Goal: Task Accomplishment & Management: Use online tool/utility

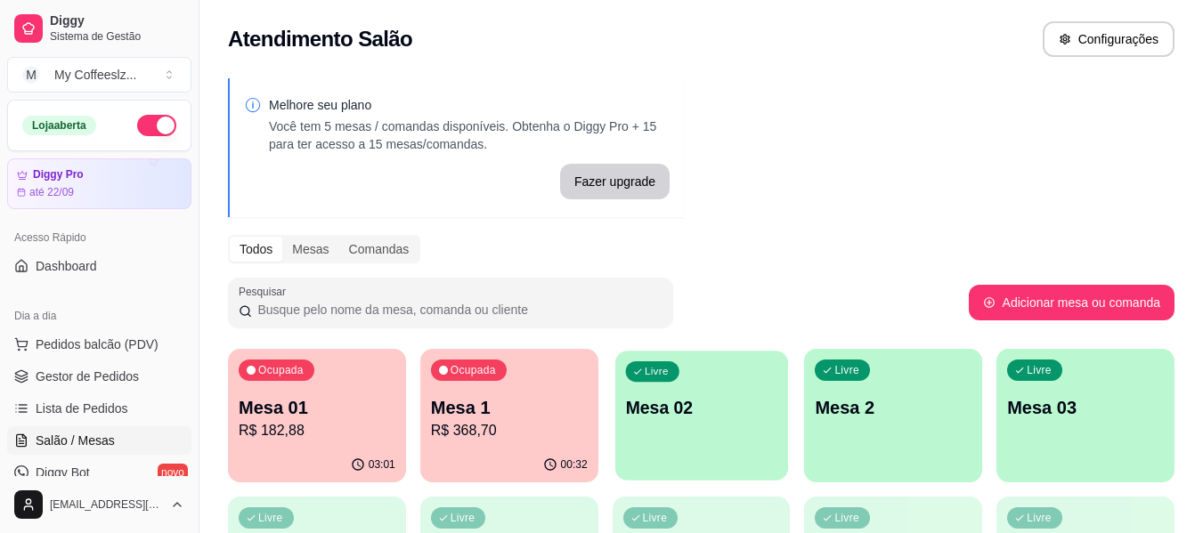
click at [703, 418] on p "Mesa 02" at bounding box center [701, 408] width 152 height 24
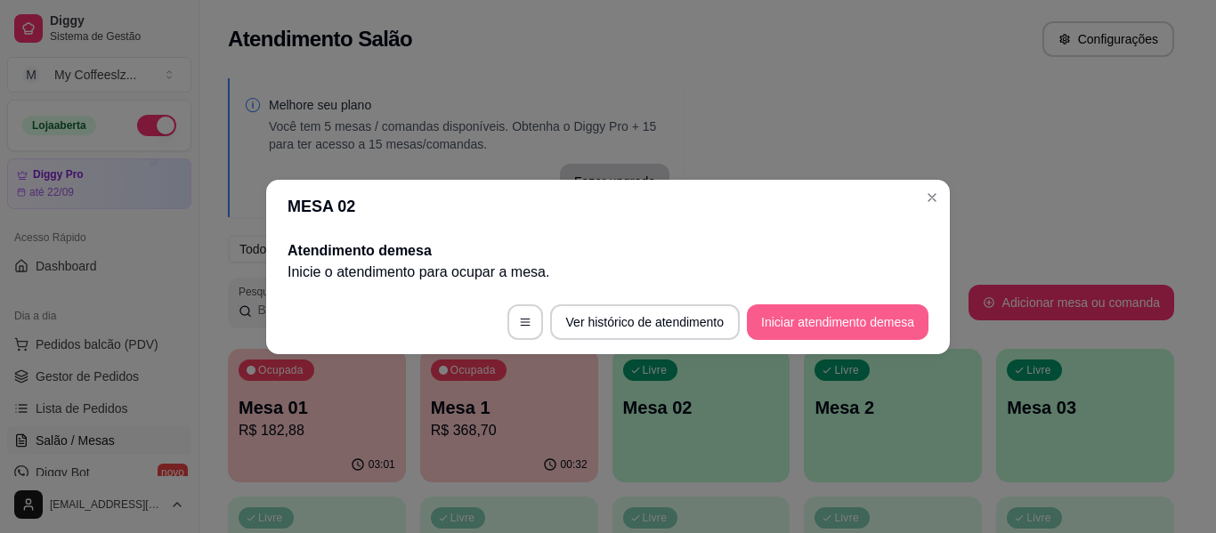
click at [817, 322] on button "Iniciar atendimento de mesa" at bounding box center [838, 322] width 182 height 36
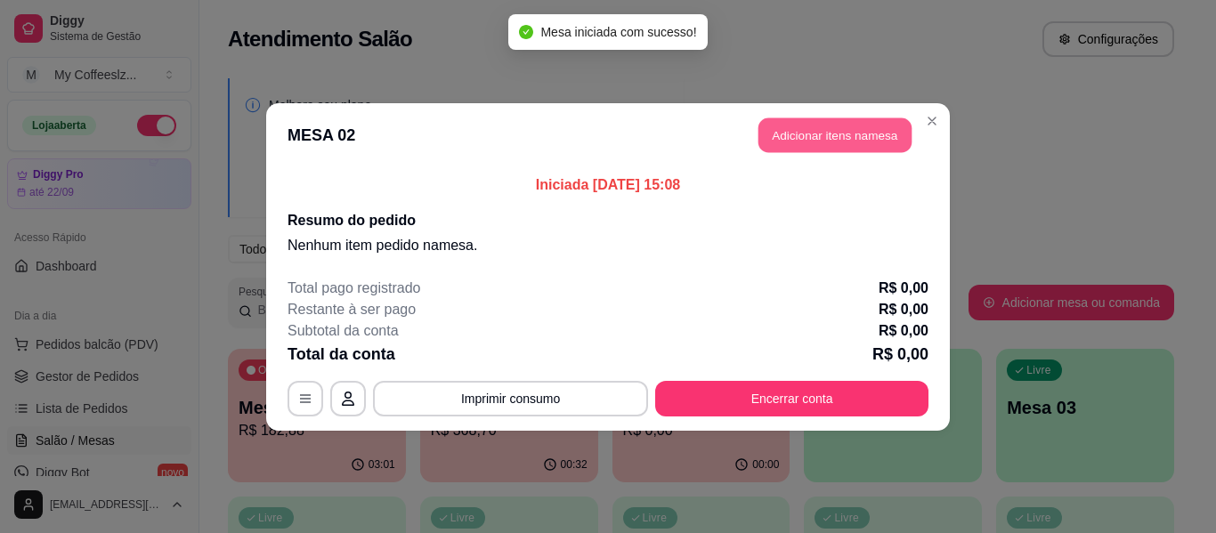
click at [829, 142] on button "Adicionar itens na mesa" at bounding box center [835, 135] width 153 height 35
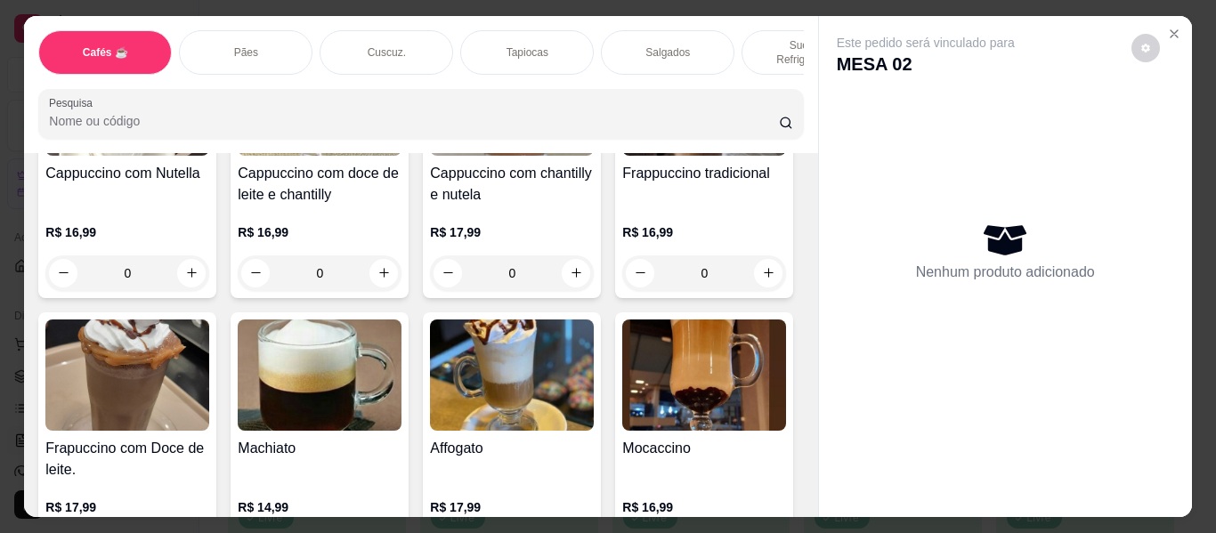
scroll to position [2048, 0]
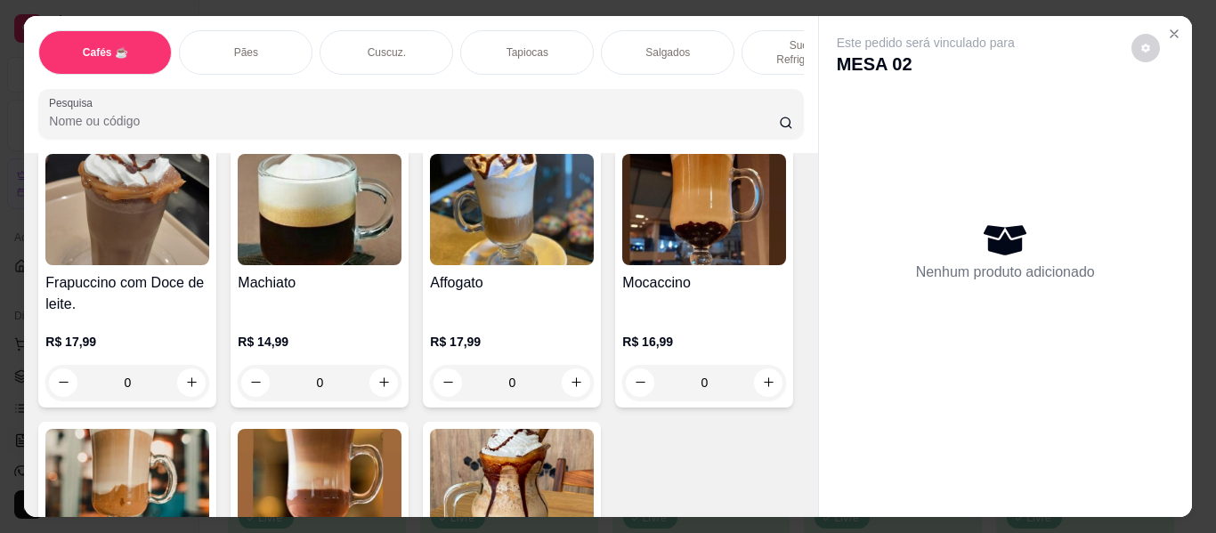
type input "1"
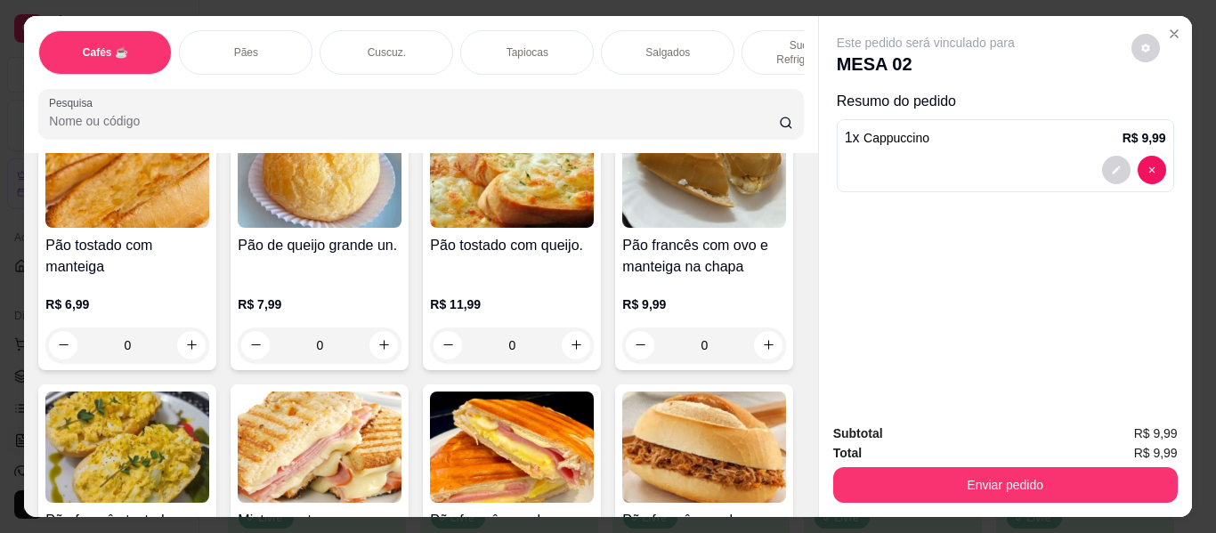
scroll to position [2849, 0]
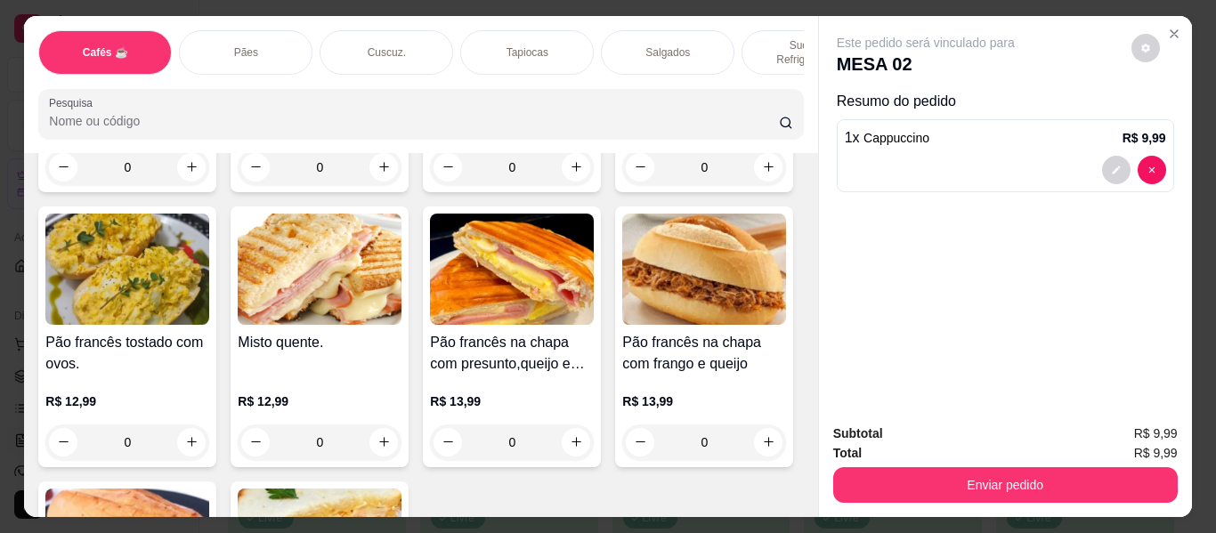
type input "1"
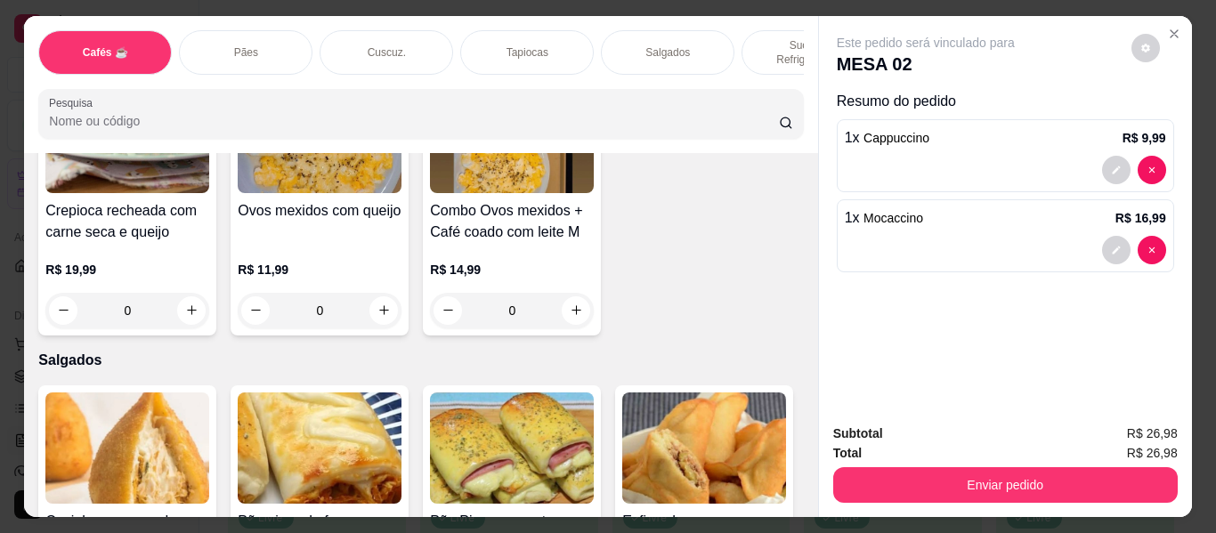
scroll to position [5431, 0]
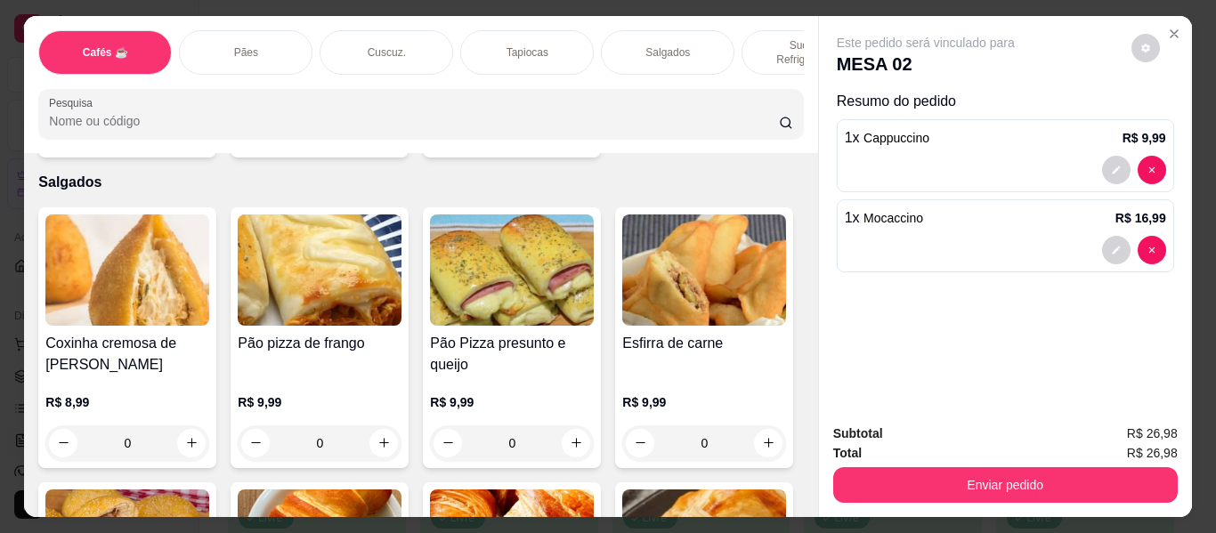
type input "1"
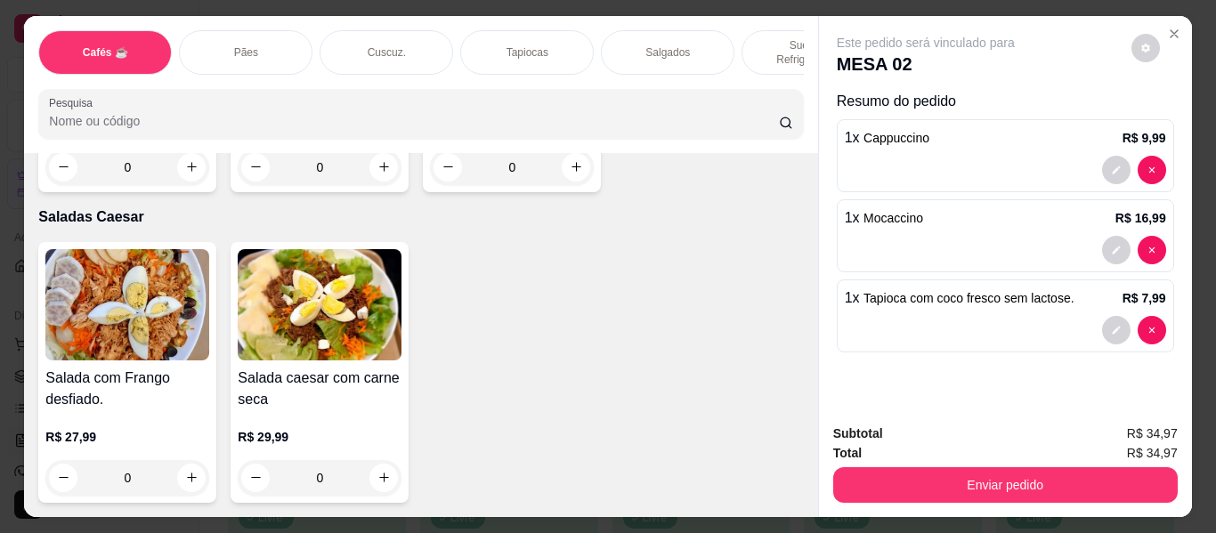
scroll to position [10595, 0]
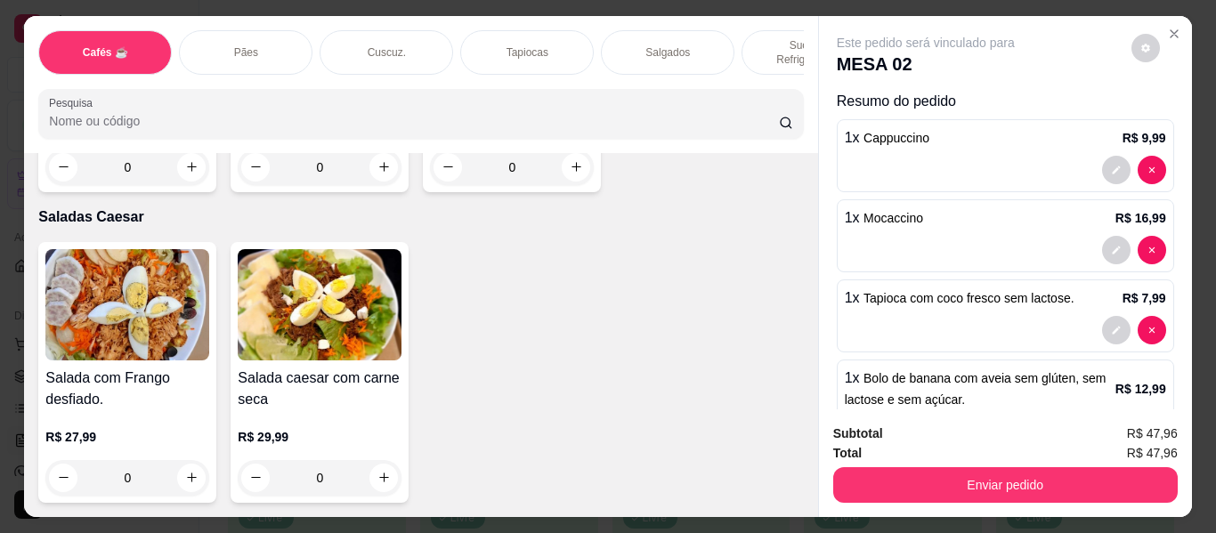
type input "2"
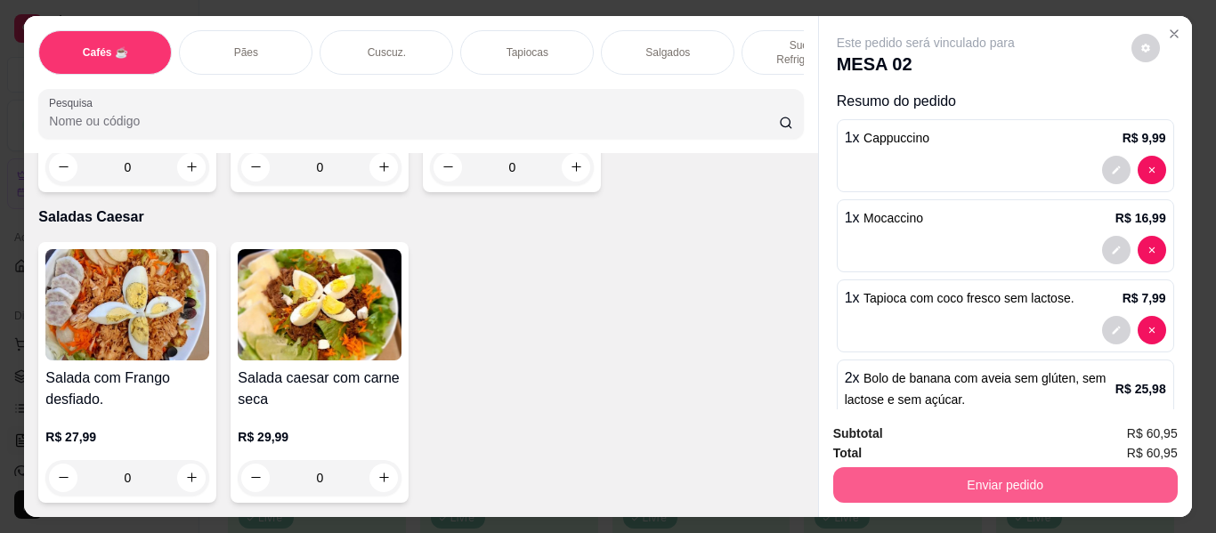
click at [985, 475] on button "Enviar pedido" at bounding box center [1005, 485] width 345 height 36
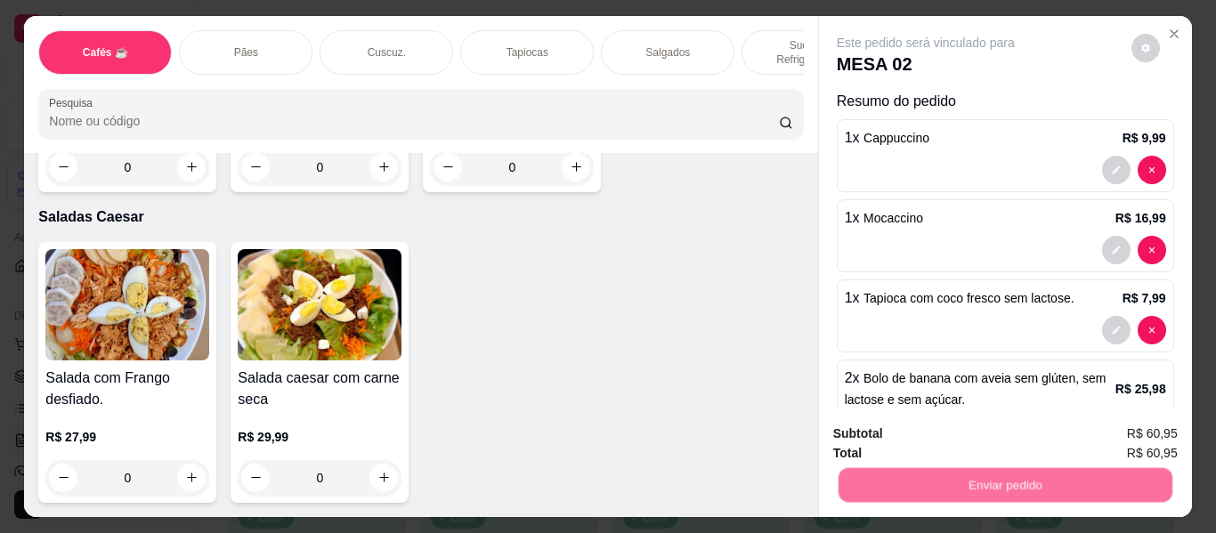
click at [934, 426] on button "Não registrar e enviar pedido" at bounding box center [946, 435] width 185 height 34
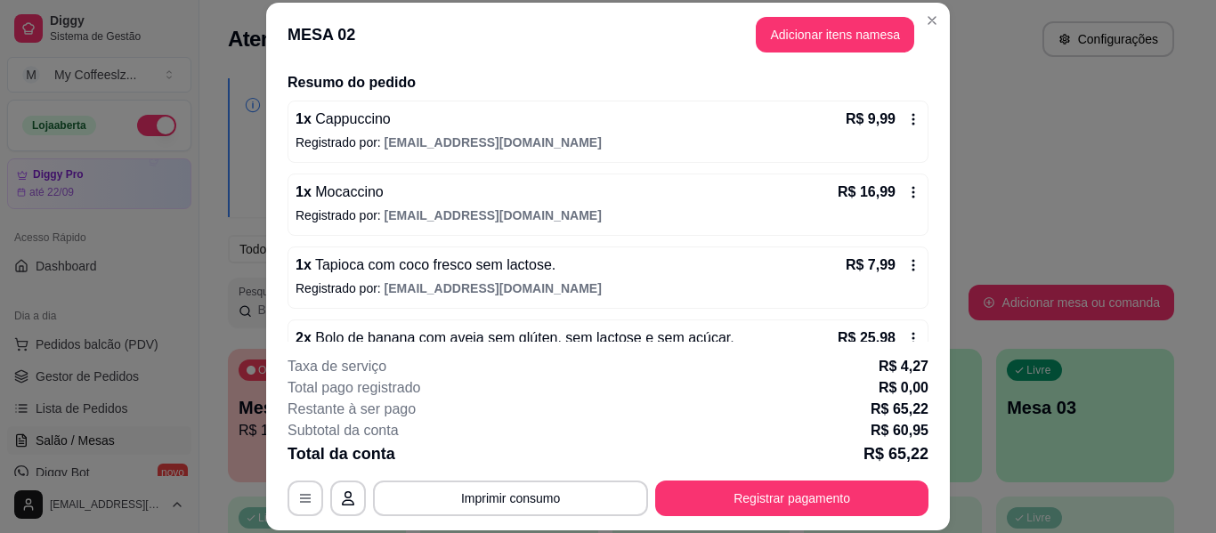
scroll to position [93, 0]
